Goal: Task Accomplishment & Management: Use online tool/utility

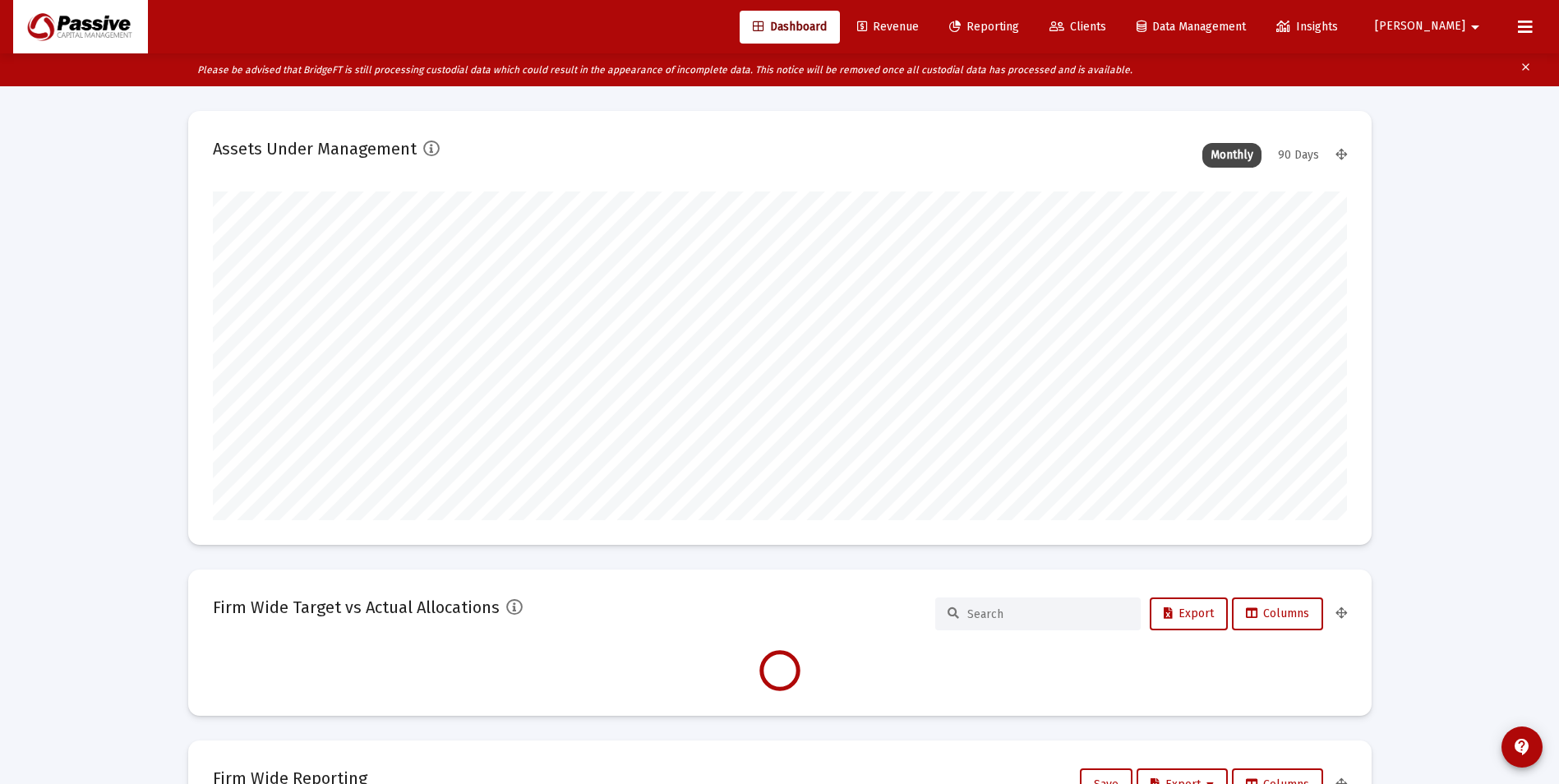
scroll to position [328, 1135]
click at [1107, 32] on span "Clients" at bounding box center [1078, 26] width 57 height 14
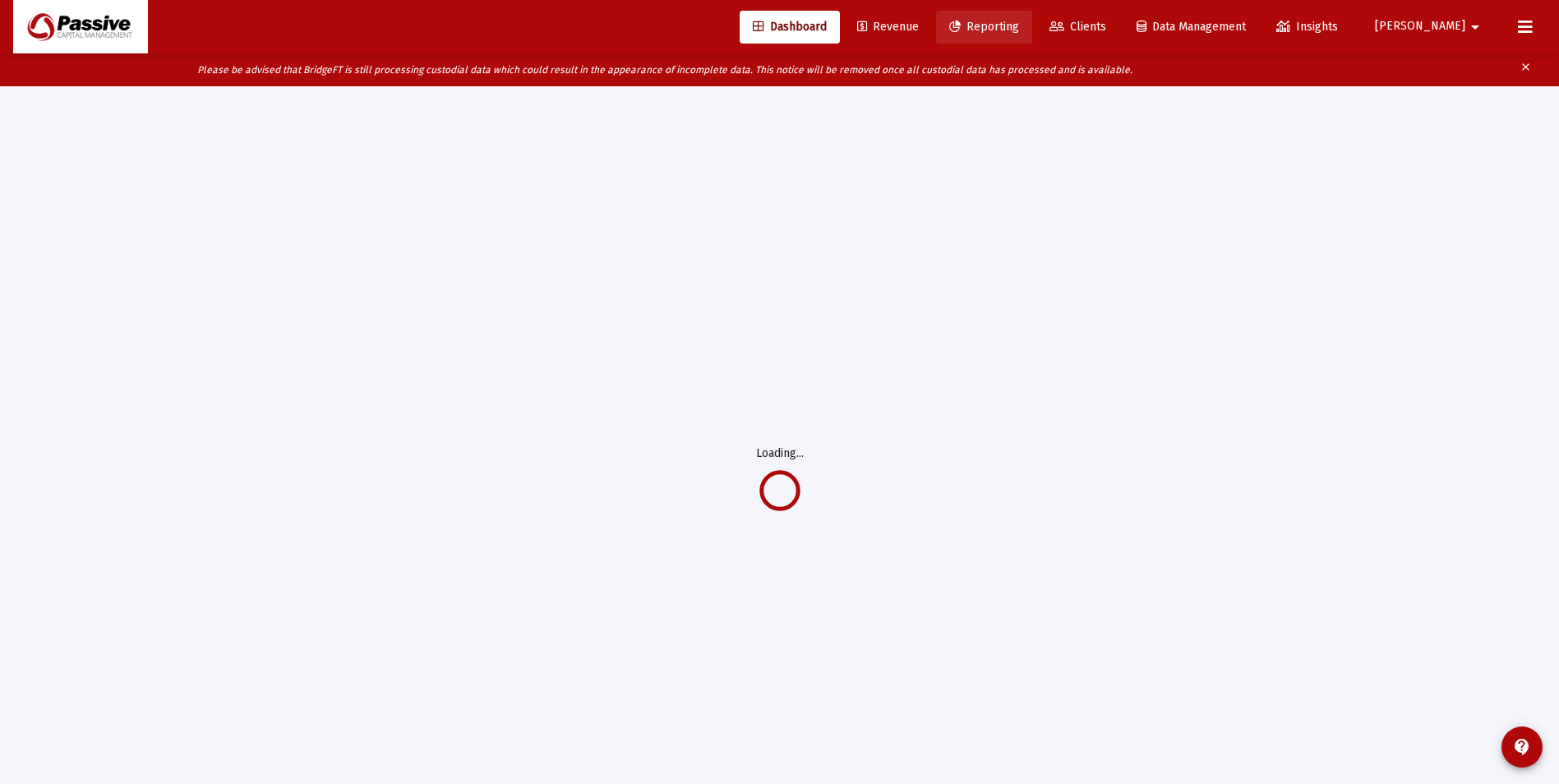
click at [1019, 31] on span "Reporting" at bounding box center [984, 26] width 70 height 14
click at [1107, 27] on span "Clients" at bounding box center [1078, 26] width 57 height 14
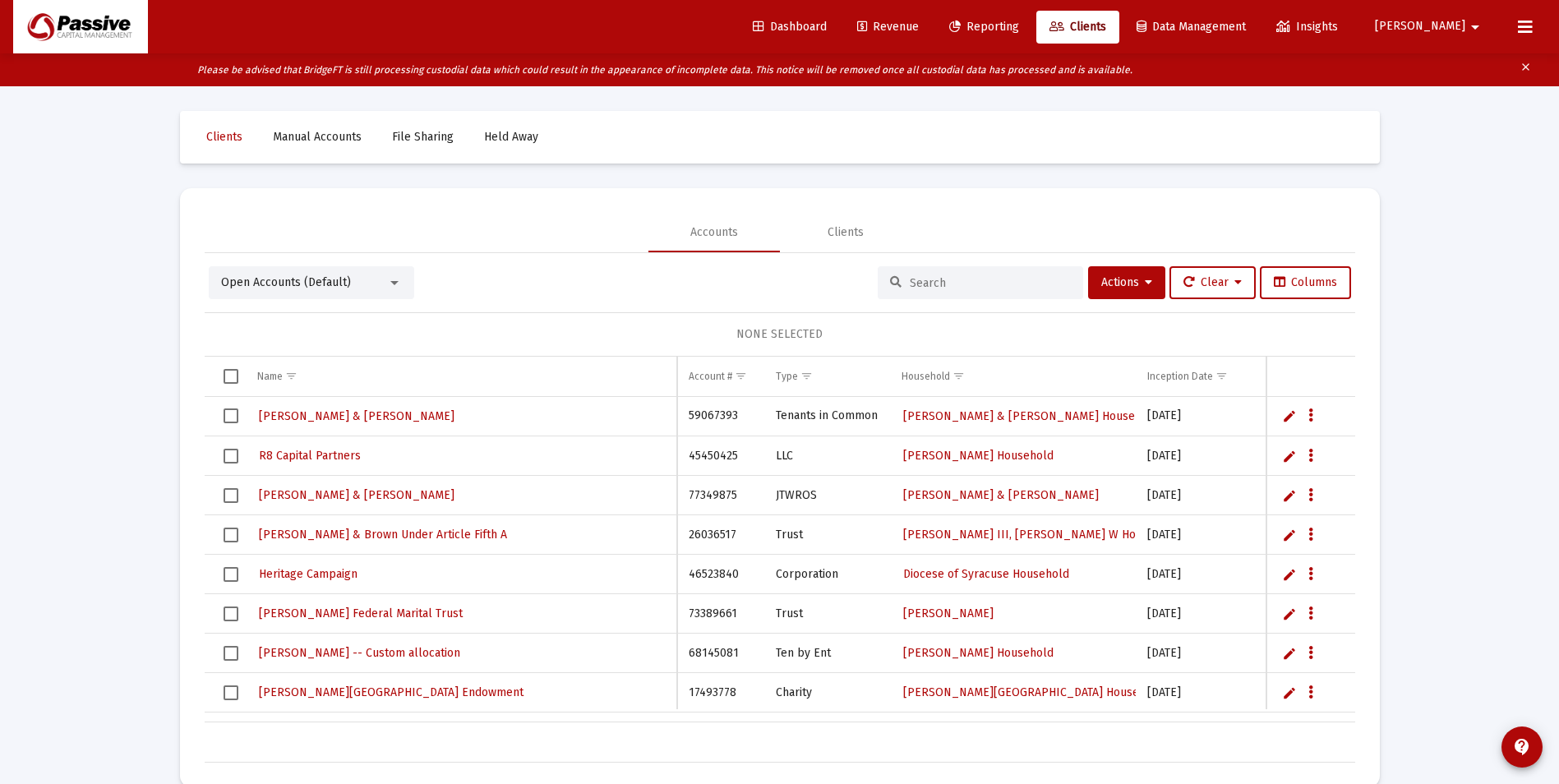
click at [1019, 21] on span "Reporting" at bounding box center [984, 26] width 70 height 14
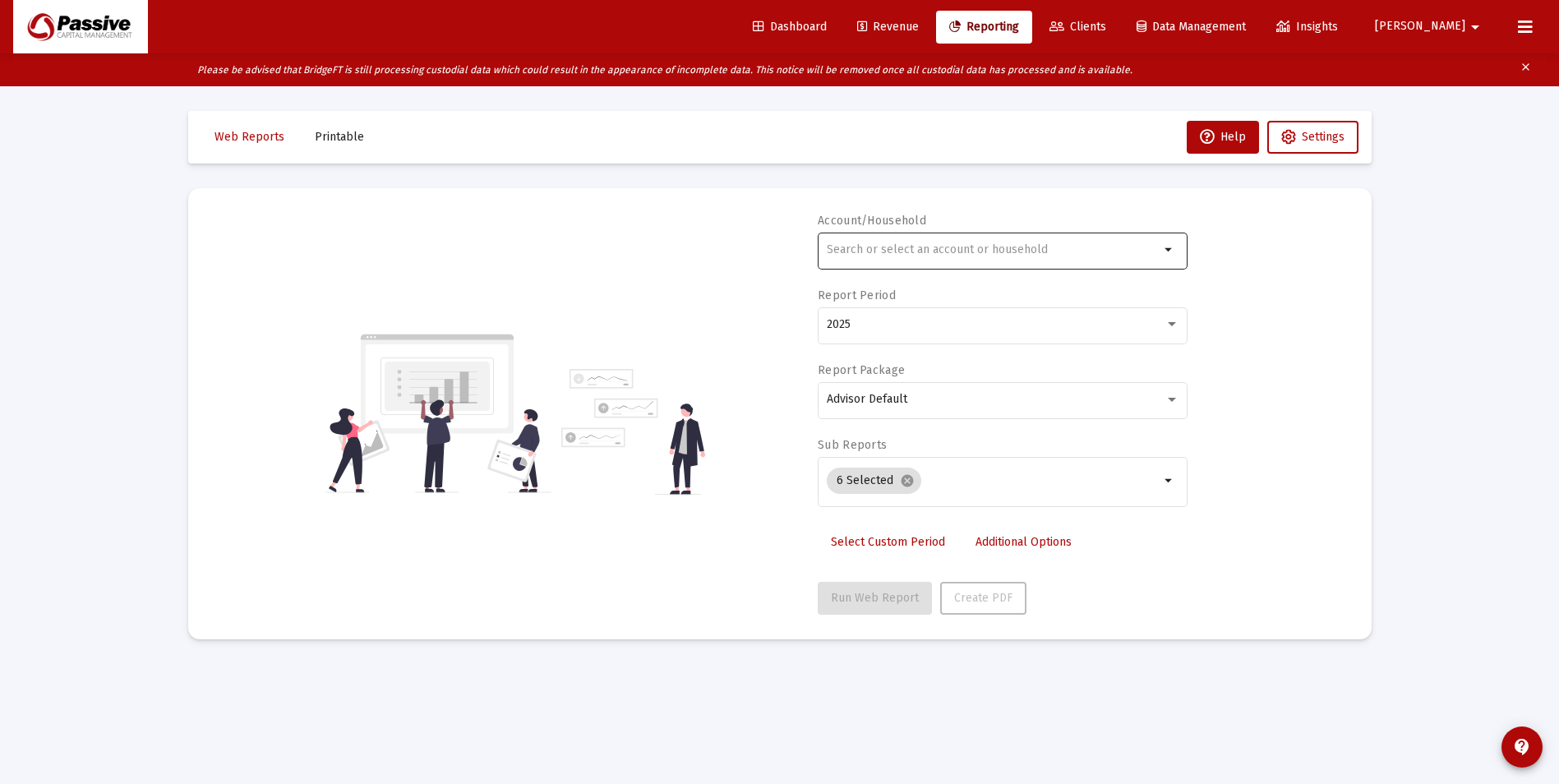
click at [933, 255] on div at bounding box center [993, 249] width 333 height 40
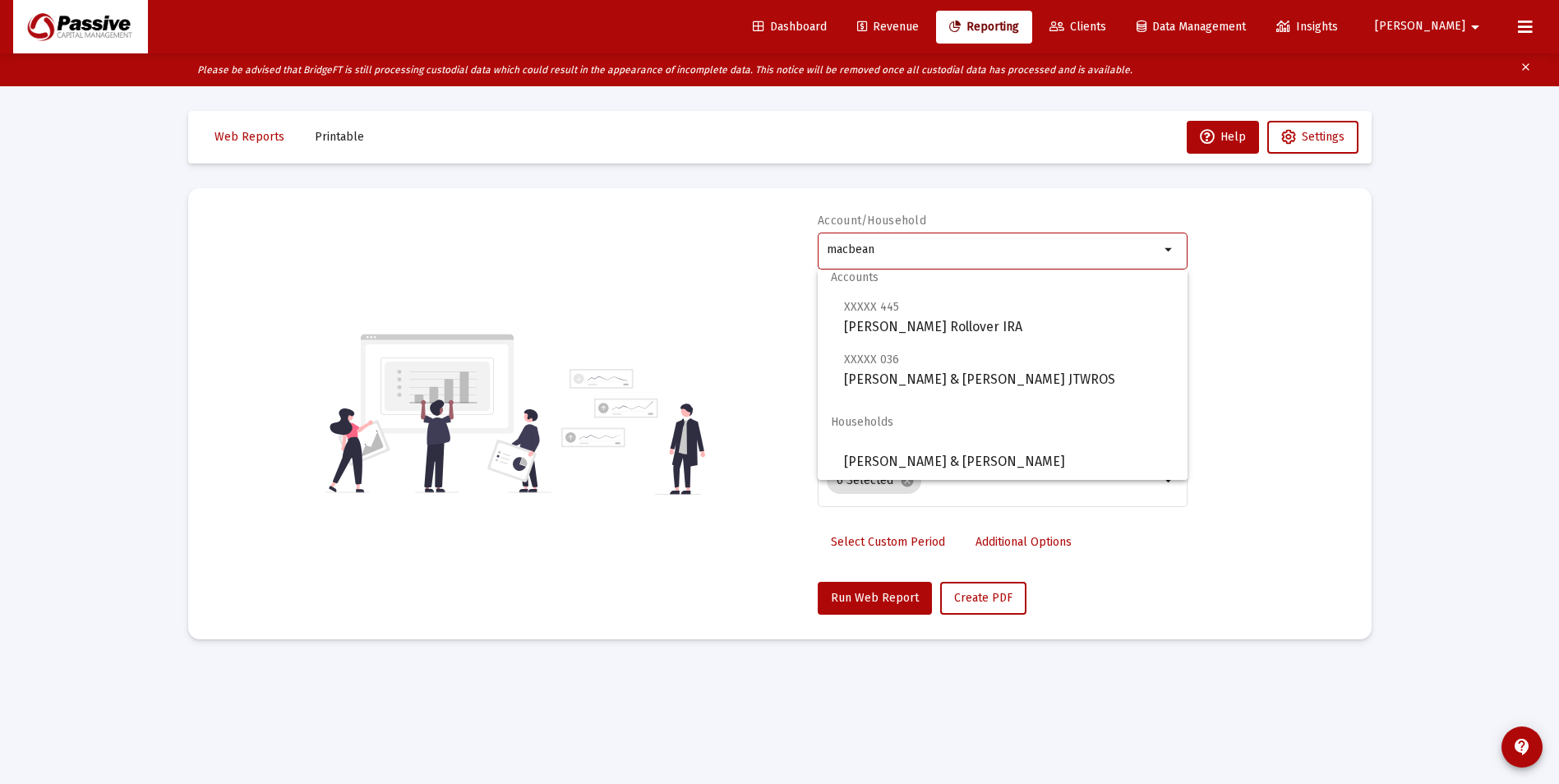
scroll to position [13, 0]
click at [1004, 389] on div "Accounts XXXXX 445 [PERSON_NAME] Rollover IRA XXXXX 036 [PERSON_NAME] & [PERSON…" at bounding box center [1003, 375] width 370 height 210
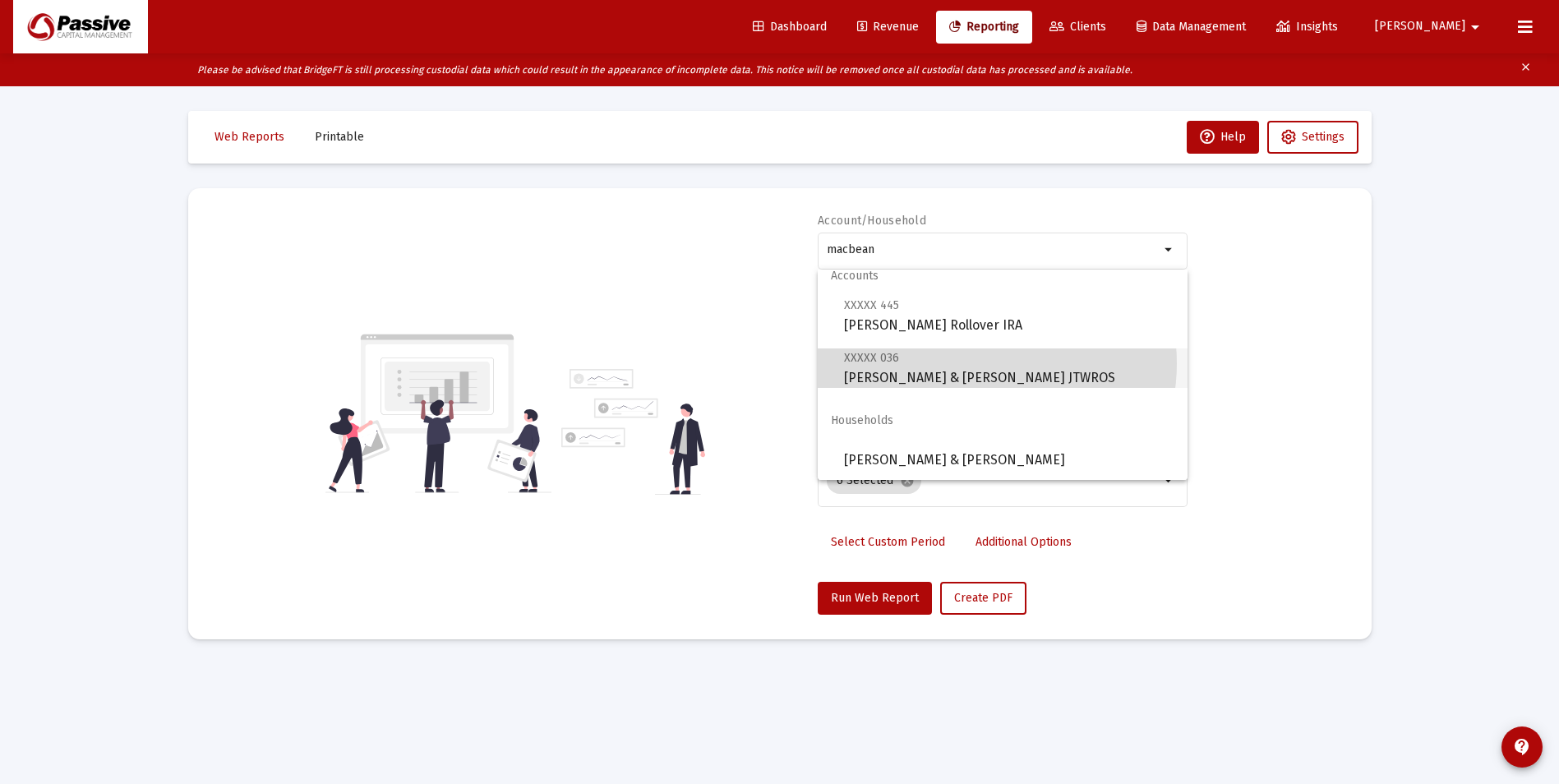
click at [980, 363] on span "XXXXX 036 [PERSON_NAME] & [PERSON_NAME] JTWROS" at bounding box center [1009, 367] width 330 height 40
type input "[PERSON_NAME] & [PERSON_NAME] JTWROS"
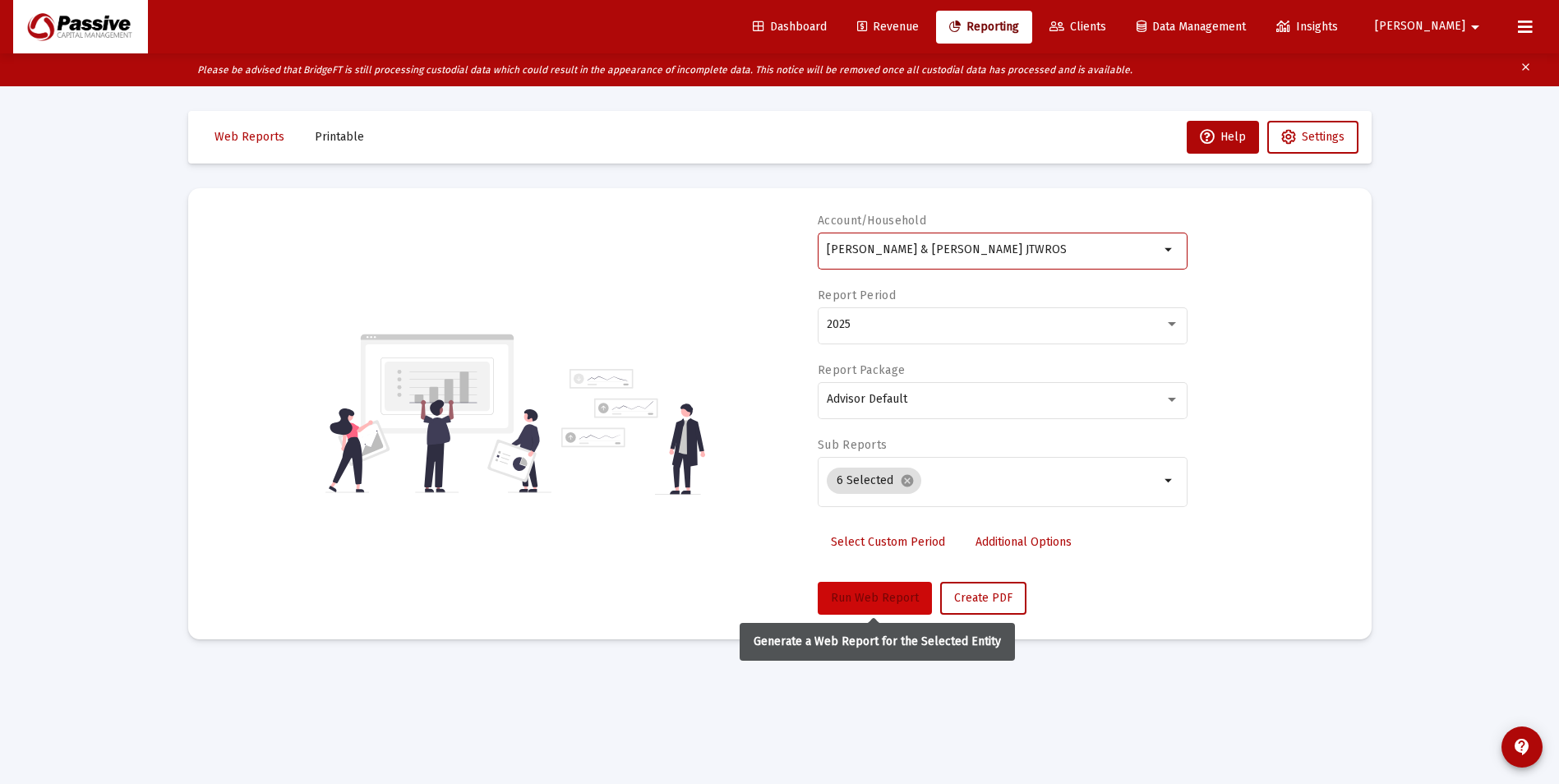
click at [892, 598] on span "Run Web Report" at bounding box center [875, 597] width 88 height 14
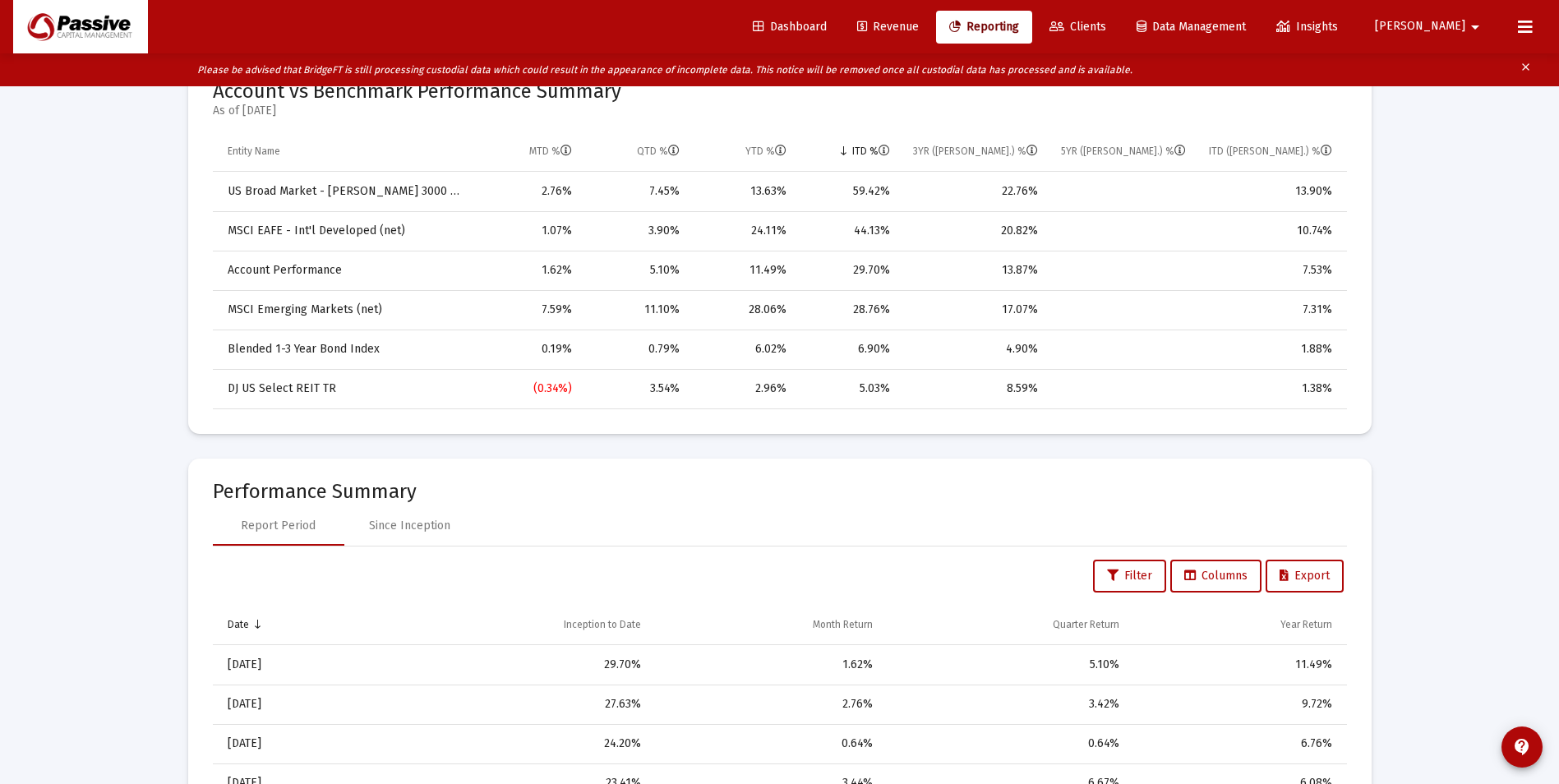
scroll to position [1233, 0]
